Goal: Information Seeking & Learning: Learn about a topic

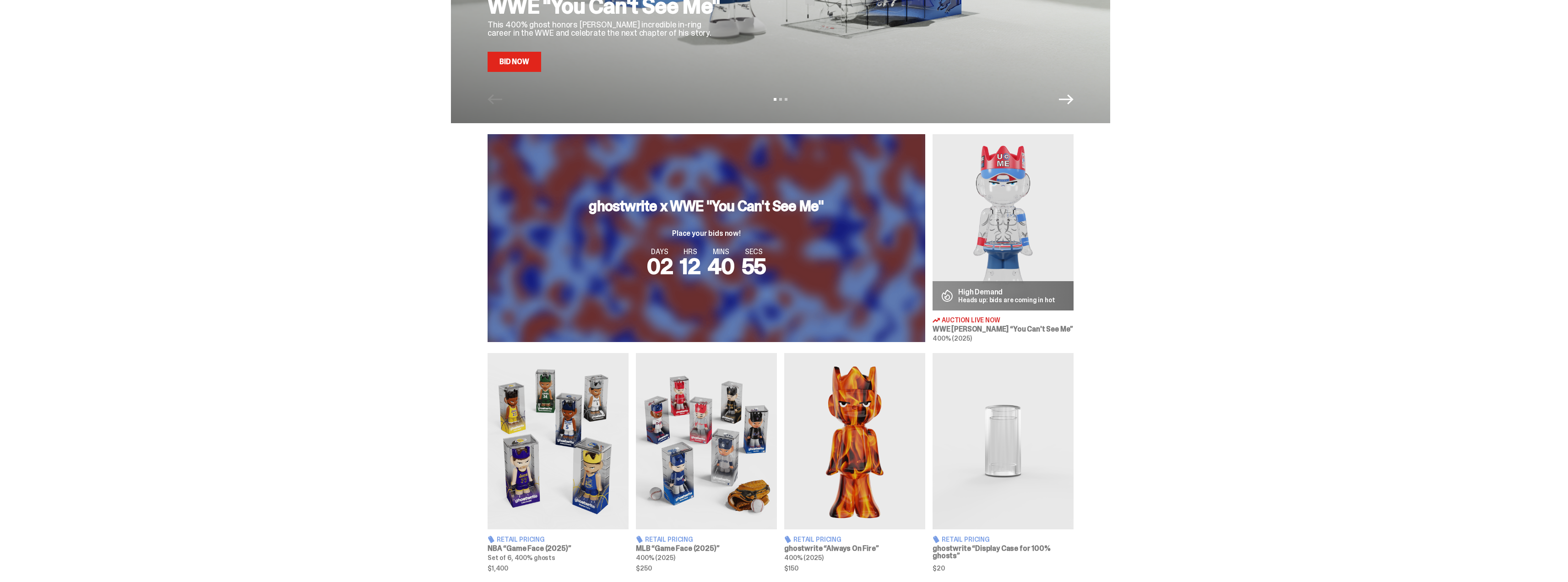
scroll to position [229, 0]
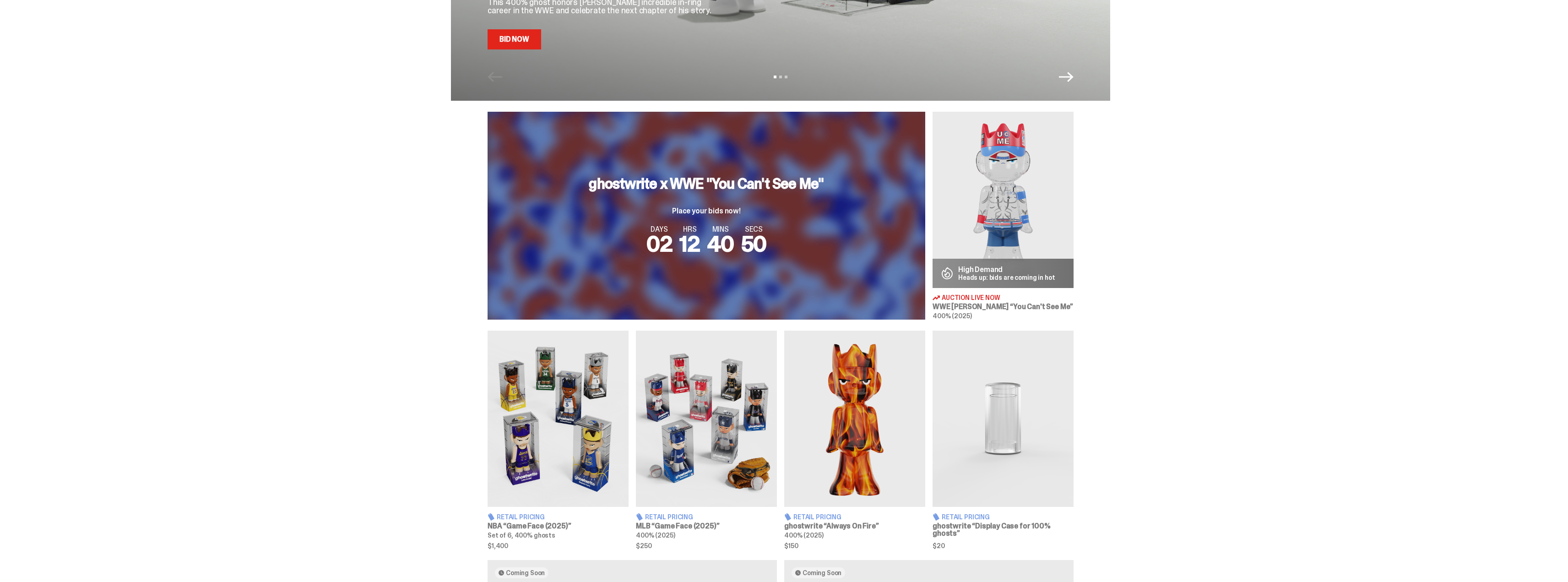
click at [762, 386] on img at bounding box center [706, 419] width 141 height 176
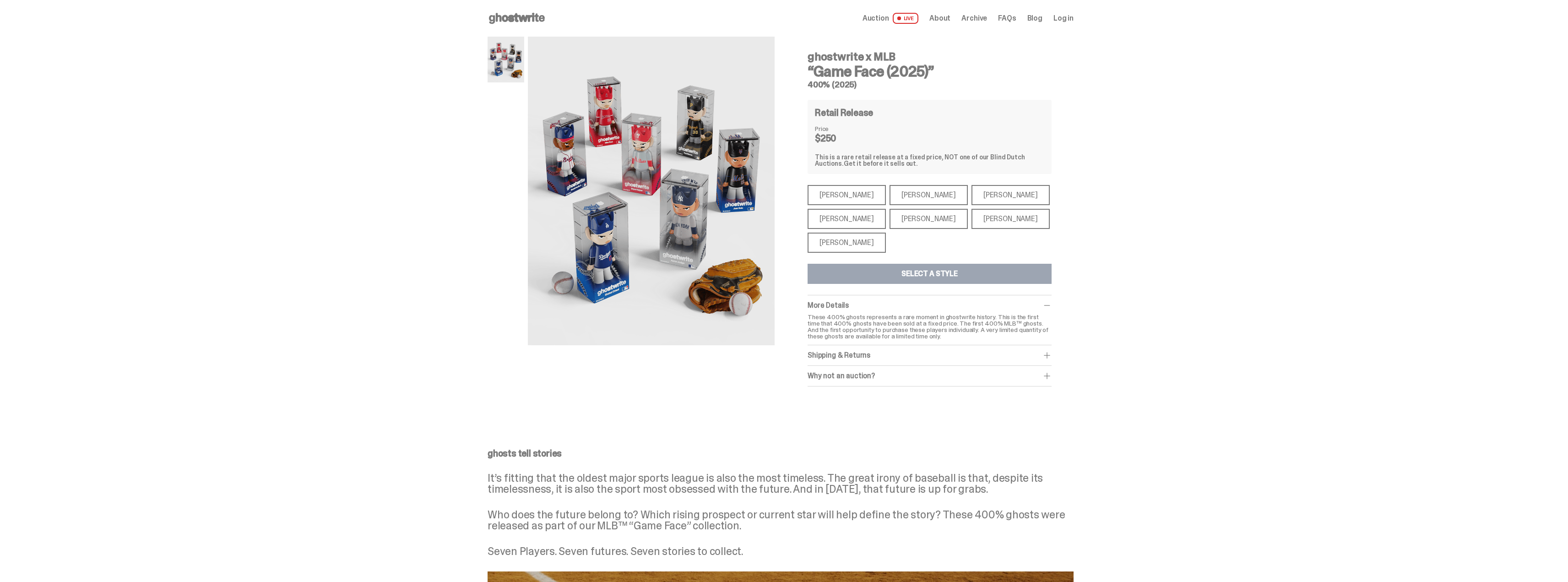
click at [779, 220] on div "[PERSON_NAME]" at bounding box center [847, 218] width 78 height 20
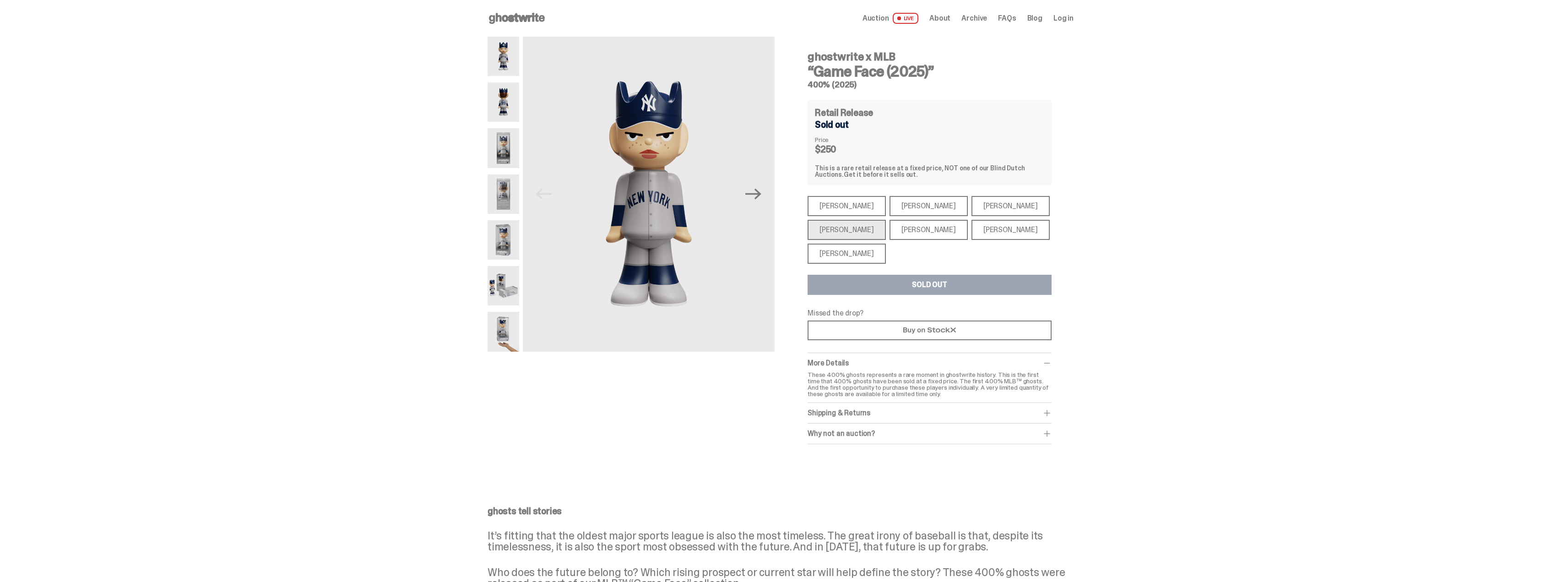
click at [779, 19] on span "About" at bounding box center [940, 18] width 21 height 7
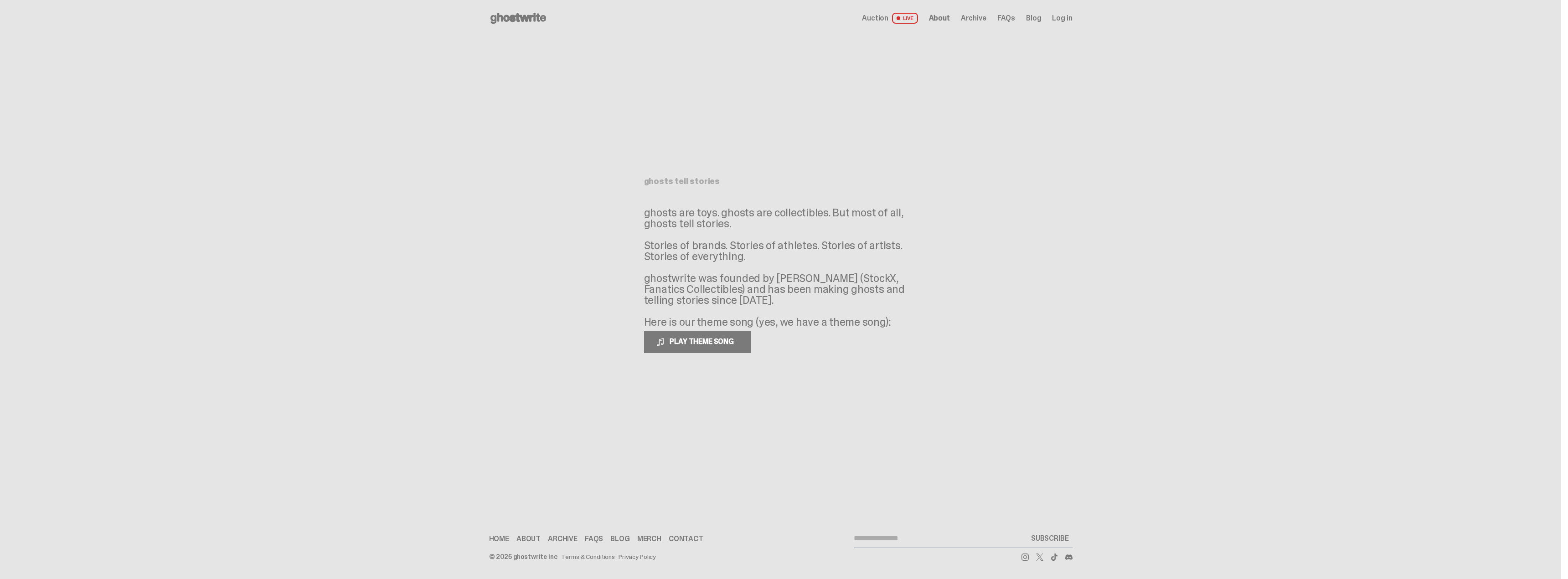
click at [776, 18] on link "Auction LIVE" at bounding box center [889, 18] width 55 height 11
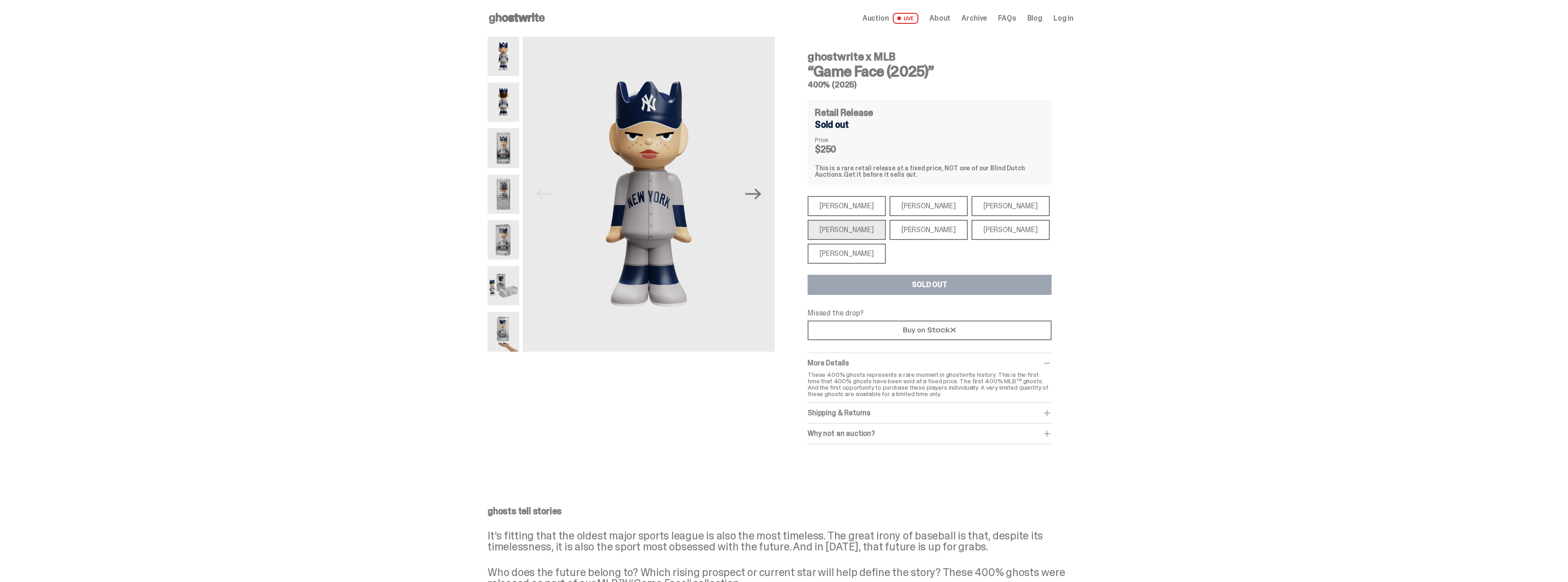
click at [509, 105] on img at bounding box center [504, 102] width 32 height 39
click at [512, 145] on img at bounding box center [504, 148] width 32 height 39
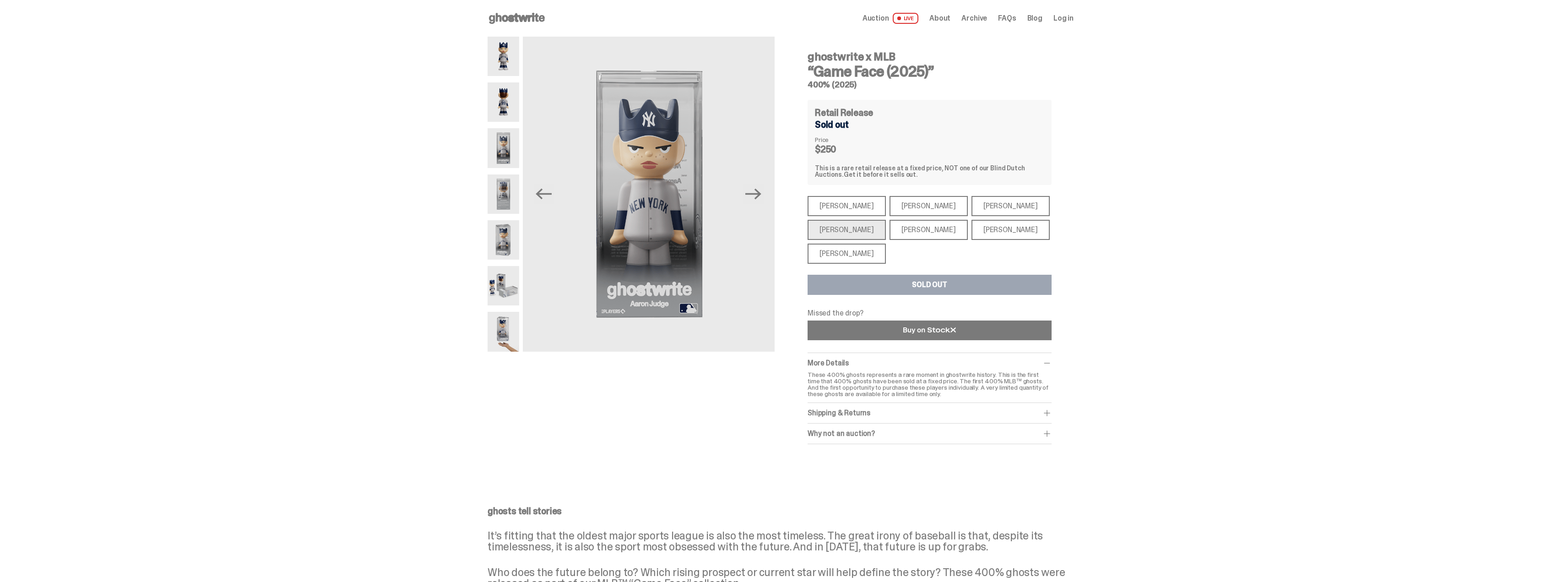
click at [779, 330] on icon at bounding box center [929, 330] width 53 height 7
drag, startPoint x: 816, startPoint y: 312, endPoint x: 848, endPoint y: 320, distance: 33.0
click at [779, 320] on div "Missed the drop?" at bounding box center [929, 325] width 244 height 32
click at [779, 358] on div "More Details" at bounding box center [929, 363] width 244 height 9
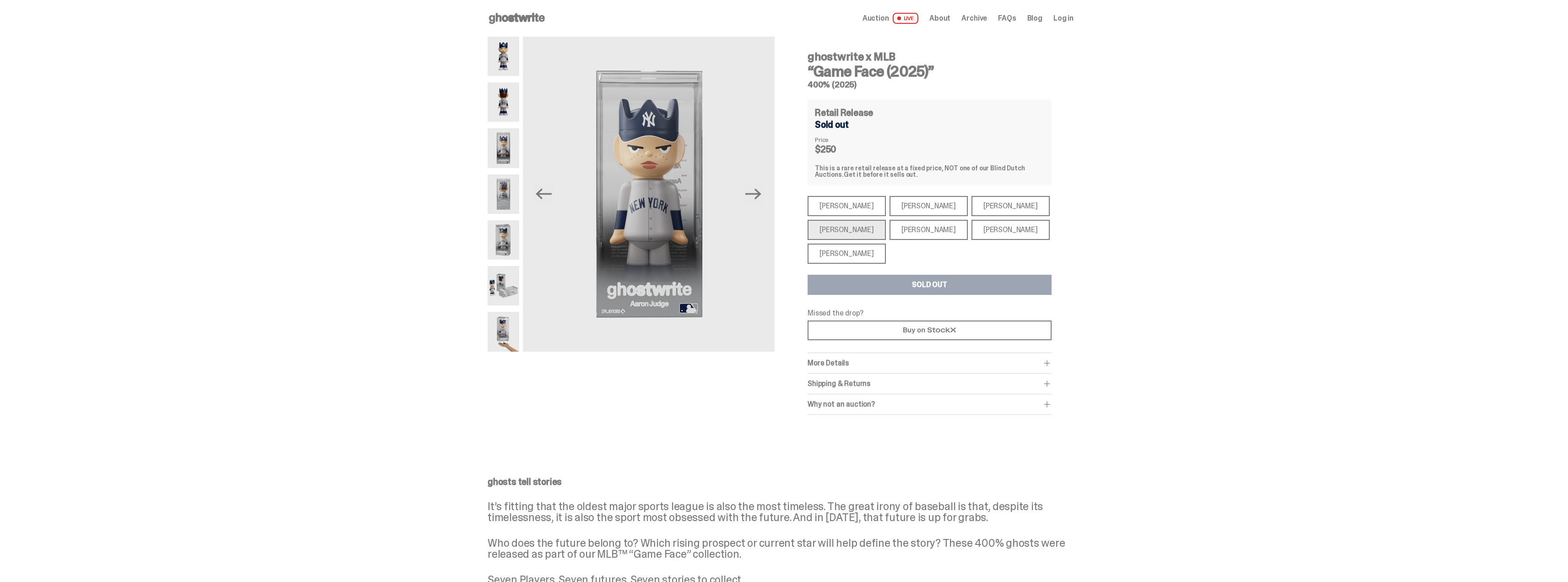
click at [507, 342] on img at bounding box center [504, 331] width 32 height 39
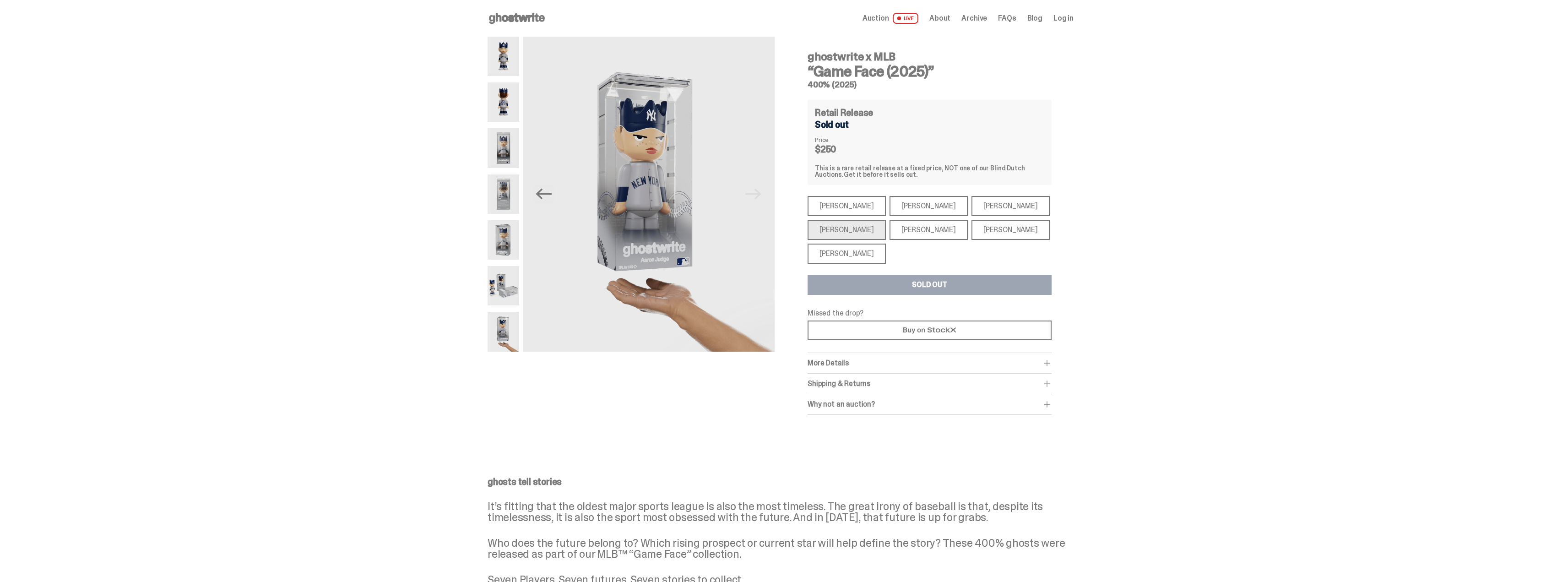
drag, startPoint x: 812, startPoint y: 56, endPoint x: 864, endPoint y: 56, distance: 52.0
click at [779, 56] on h4 "ghostwrite x MLB" at bounding box center [929, 57] width 244 height 11
copy h4 "ghostwrite"
click at [364, 298] on div "ghostwrite x MLB “Game Face (2025)” 400% (2025) Previous Next ghostwrite x MLB …" at bounding box center [781, 235] width 1561 height 396
click at [661, 291] on img at bounding box center [649, 194] width 252 height 315
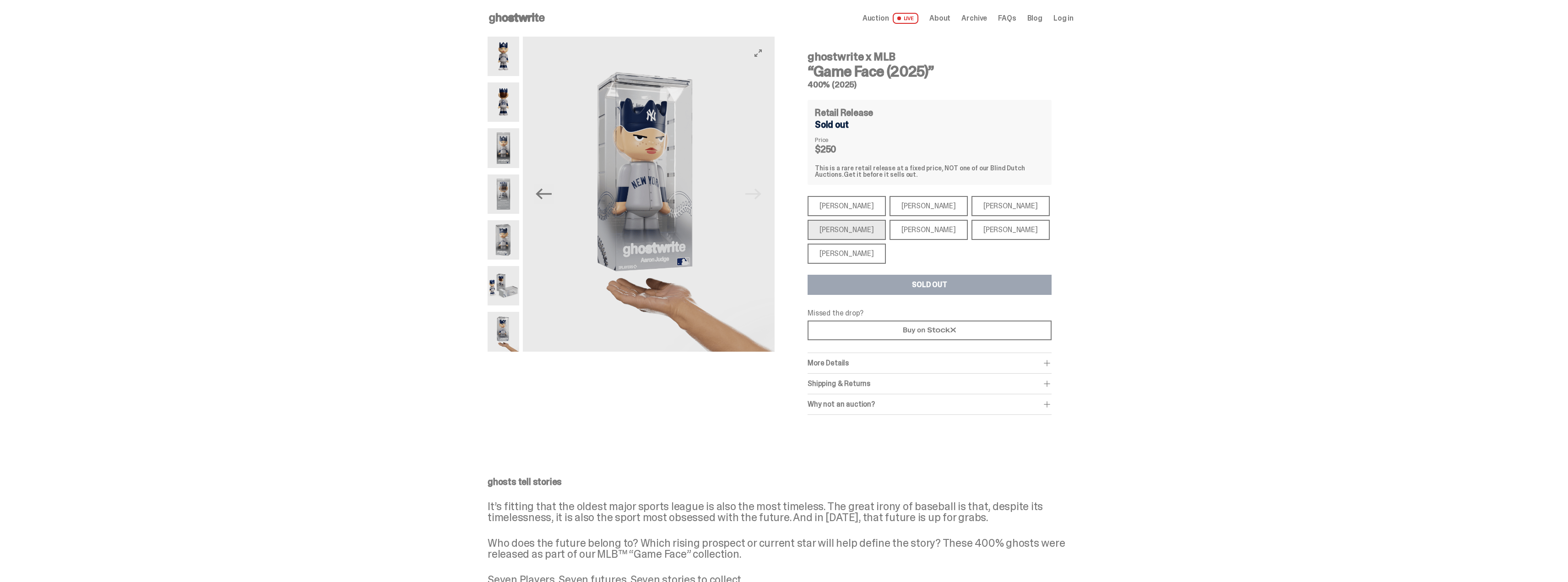
click at [761, 57] on button "View full-screen" at bounding box center [758, 53] width 11 height 11
